Goal: Task Accomplishment & Management: Use online tool/utility

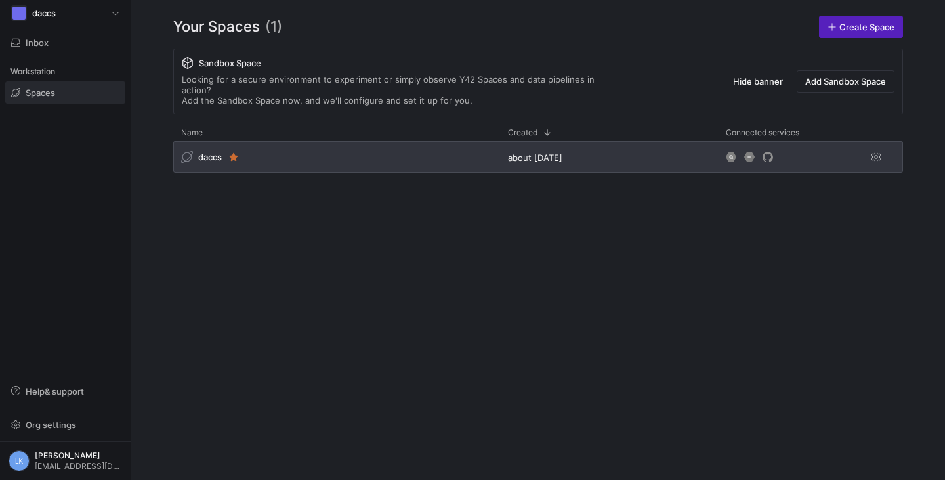
click at [214, 152] on span "daccs" at bounding box center [210, 157] width 24 height 11
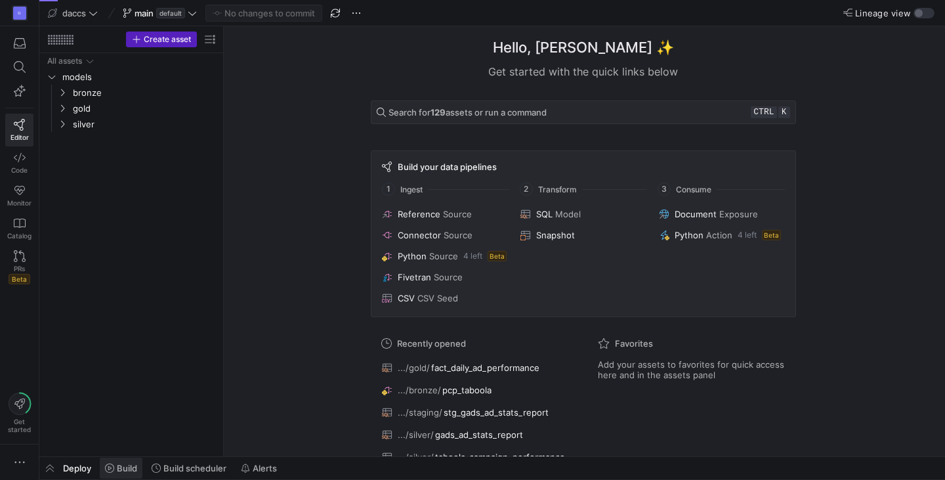
click at [109, 461] on span at bounding box center [121, 468] width 43 height 21
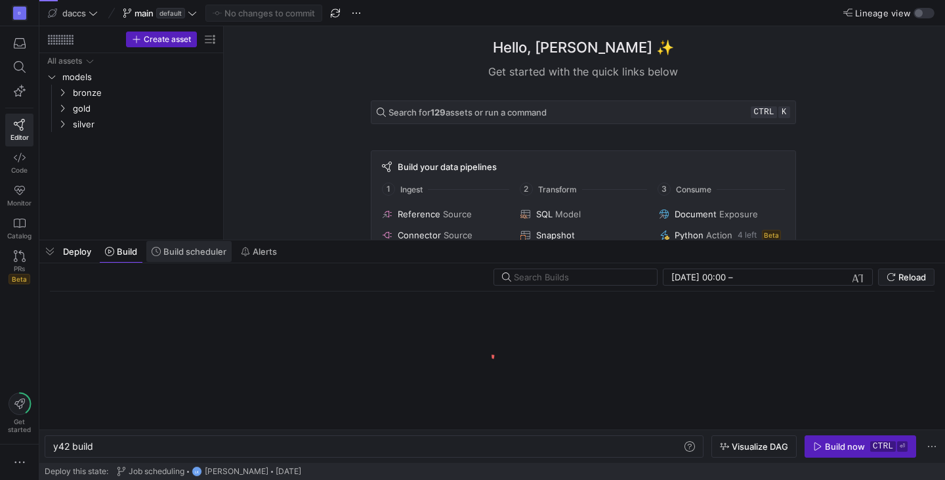
scroll to position [0, 39]
click at [162, 249] on span "Build scheduler" at bounding box center [189, 251] width 75 height 11
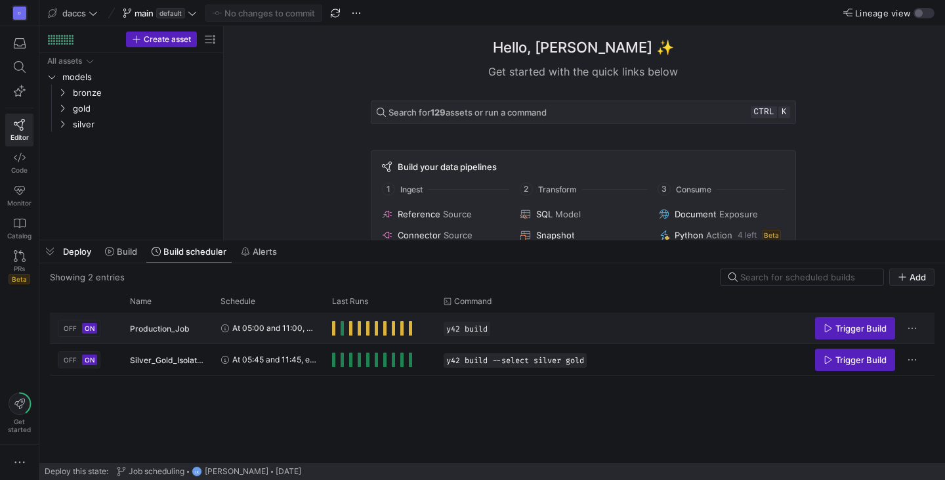
click at [393, 322] on span "Press SPACE to select this row." at bounding box center [393, 328] width 3 height 14
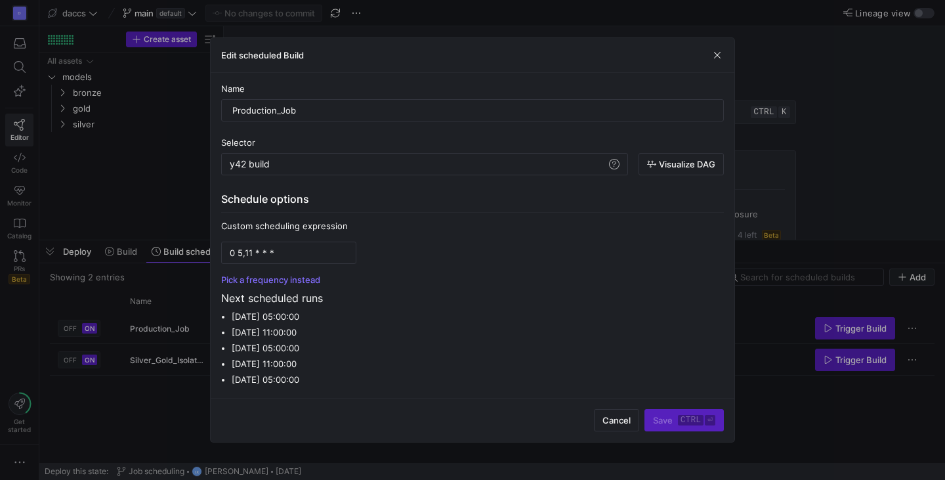
click at [715, 47] on div "Edit scheduled Build" at bounding box center [473, 55] width 524 height 35
click at [720, 53] on span "button" at bounding box center [717, 55] width 13 height 13
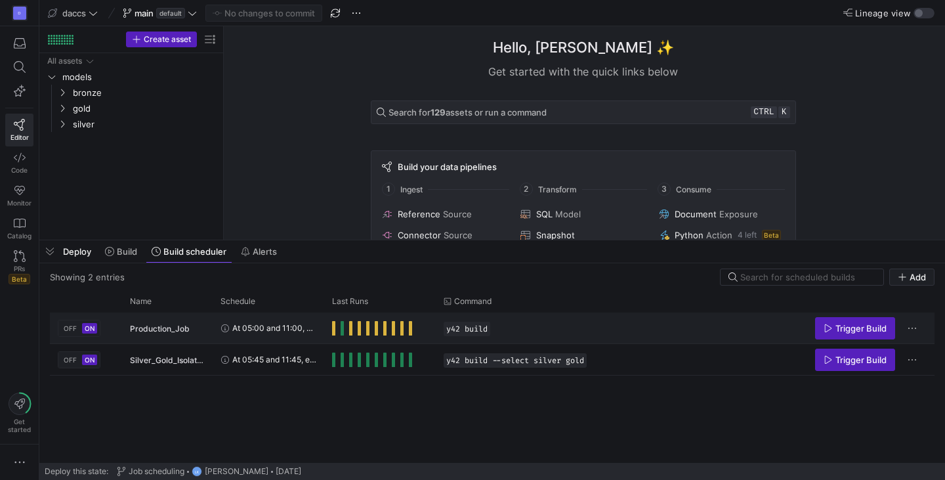
click at [330, 333] on div "Press SPACE to select this row." at bounding box center [380, 327] width 112 height 31
click at [121, 246] on span at bounding box center [121, 251] width 43 height 21
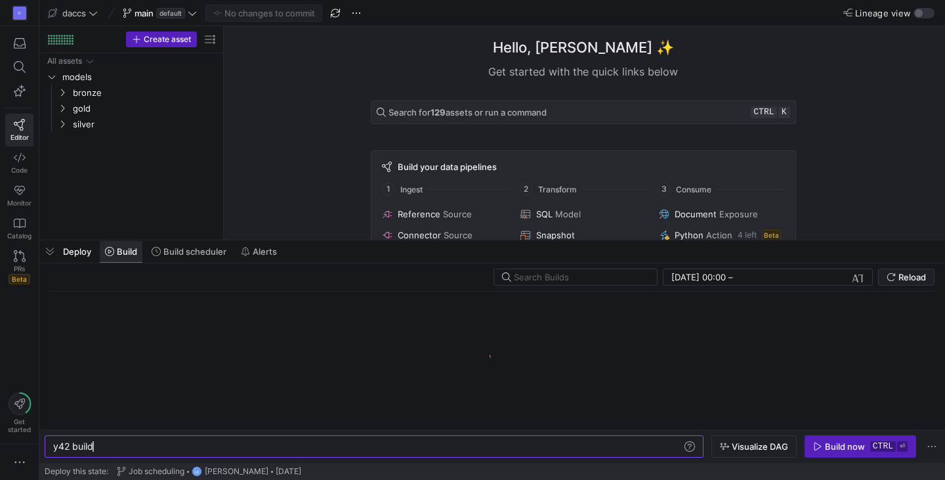
scroll to position [0, 39]
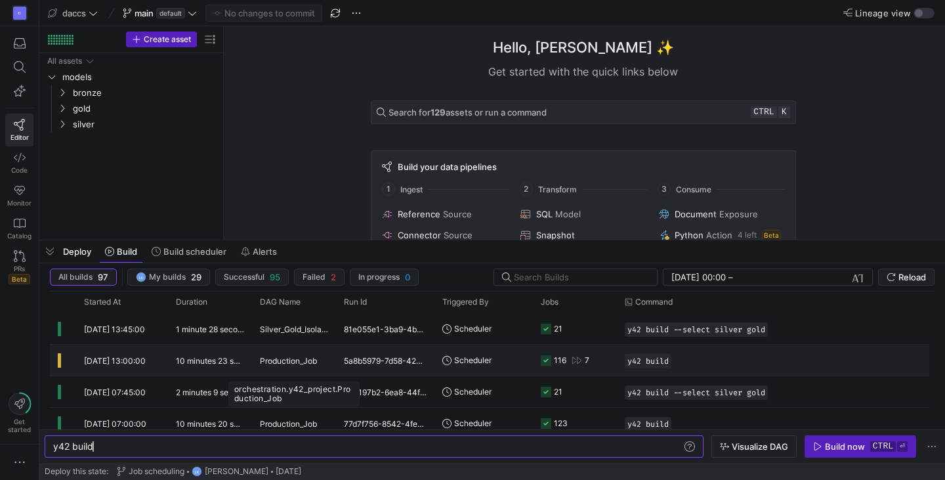
click at [265, 358] on span "Production_Job" at bounding box center [288, 360] width 57 height 31
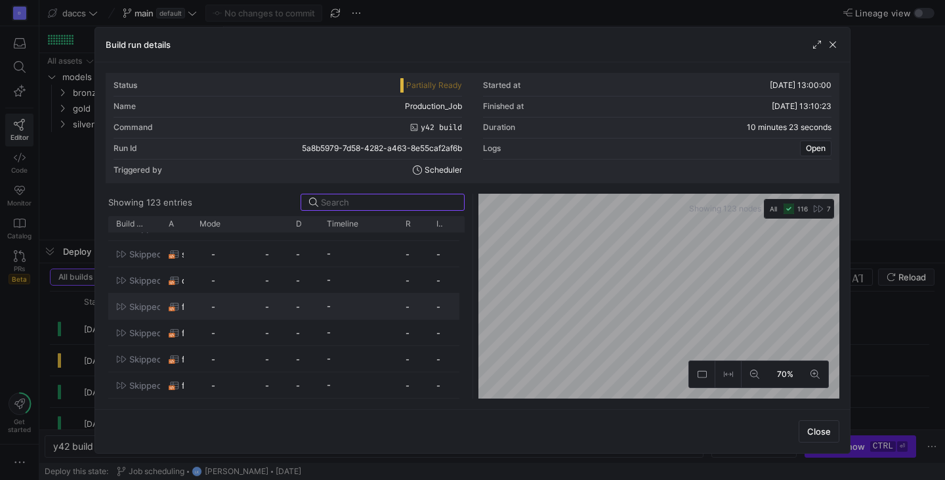
scroll to position [3009, 0]
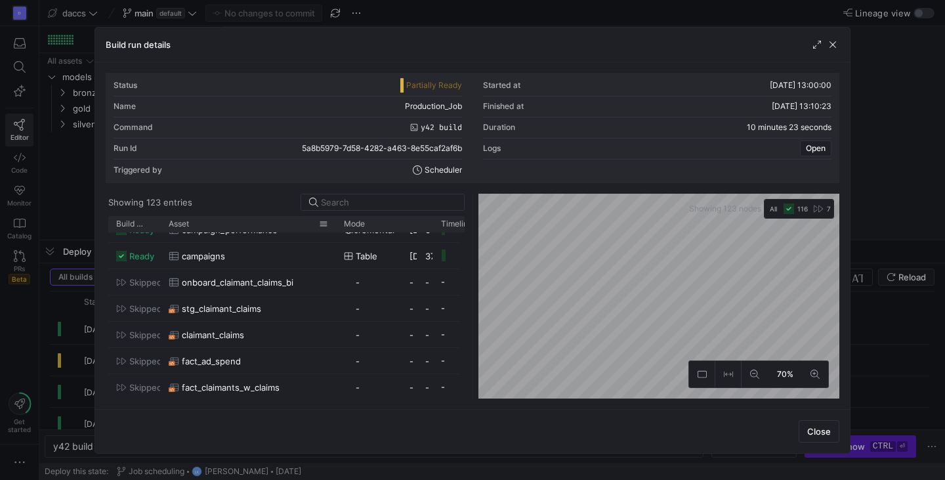
drag, startPoint x: 191, startPoint y: 223, endPoint x: 338, endPoint y: 230, distance: 147.2
click at [338, 230] on div at bounding box center [335, 224] width 5 height 16
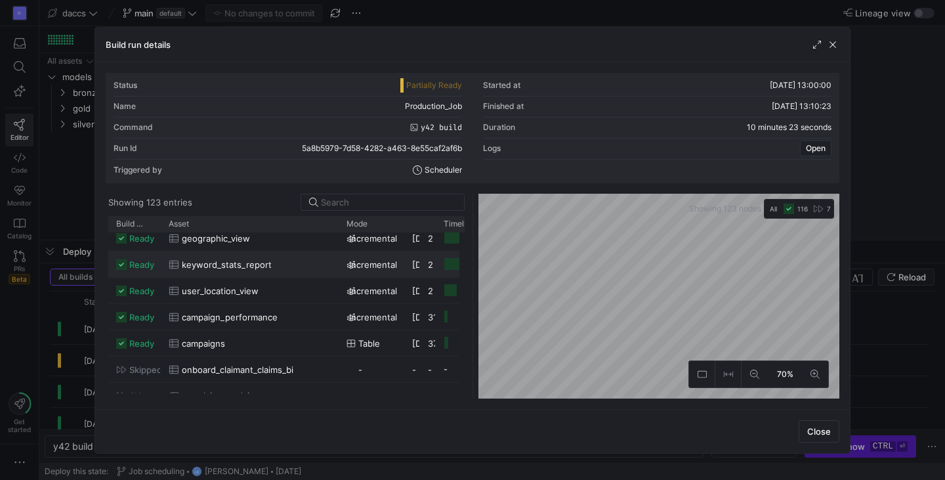
scroll to position [0, 0]
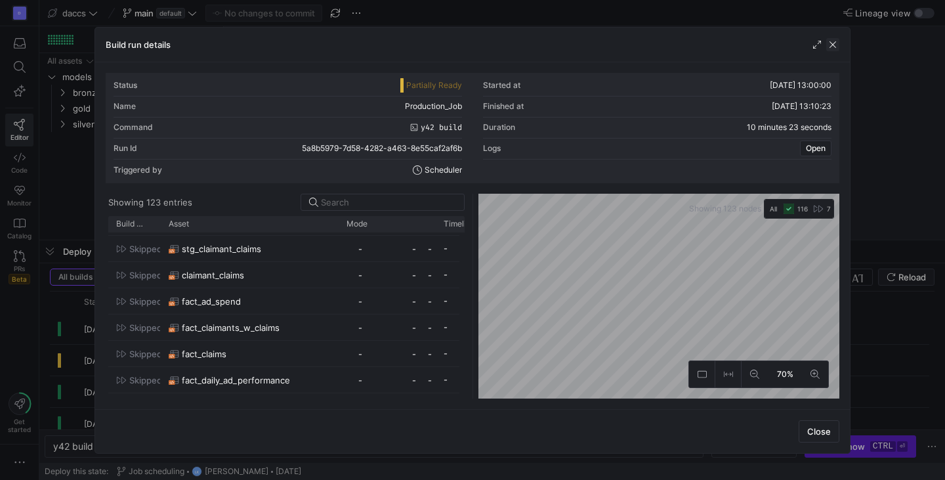
click at [835, 45] on span "button" at bounding box center [832, 44] width 13 height 13
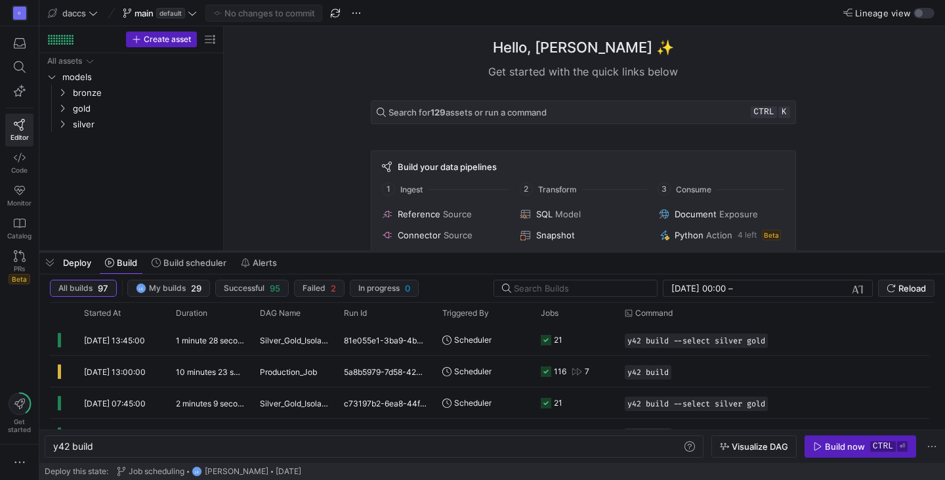
drag, startPoint x: 434, startPoint y: 240, endPoint x: 454, endPoint y: 255, distance: 25.3
click at [454, 254] on div at bounding box center [492, 251] width 906 height 5
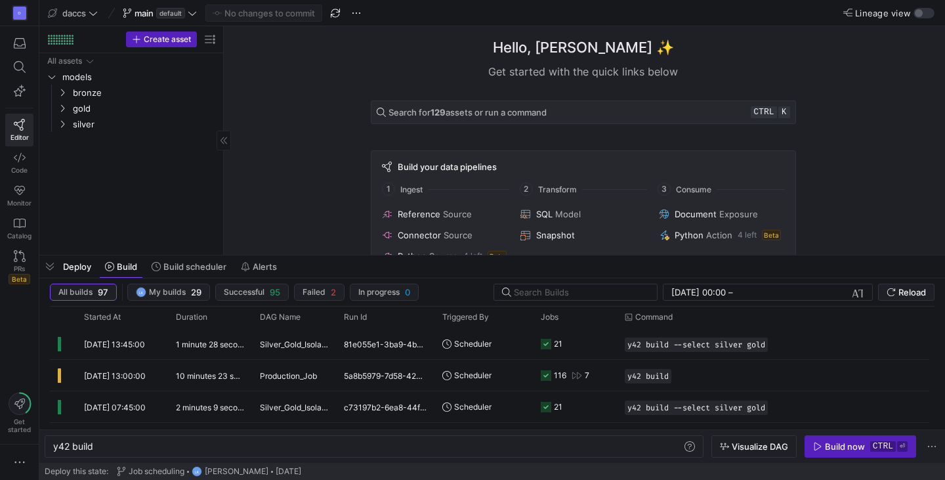
click at [169, 178] on div "All assets models bronze gold silver" at bounding box center [131, 151] width 173 height 196
